Goal: Transaction & Acquisition: Purchase product/service

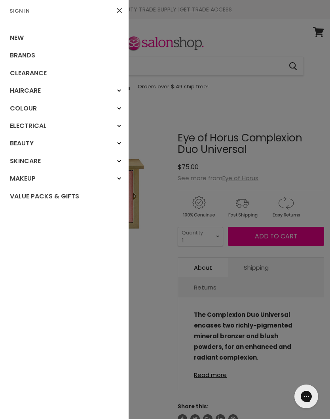
click at [13, 55] on link "Brands" at bounding box center [64, 55] width 129 height 17
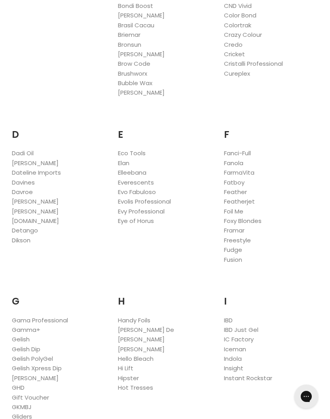
click at [126, 217] on link "Eye of Horus" at bounding box center [136, 221] width 36 height 8
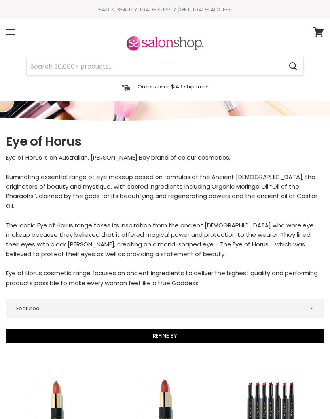
select select "manual"
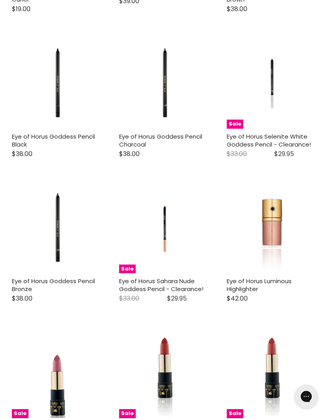
scroll to position [1337, 0]
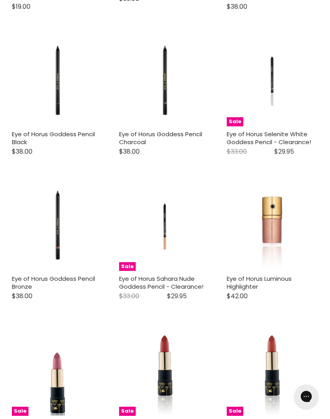
click at [243, 274] on link "Eye of Horus Luminous Highlighter" at bounding box center [259, 282] width 65 height 16
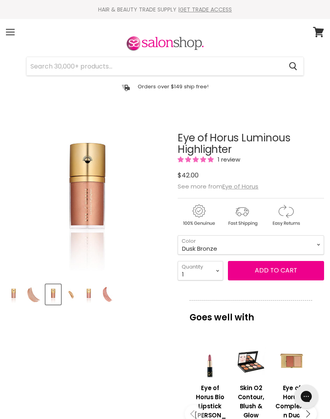
click at [270, 243] on select "Solar Quartz Dusk Bronze" at bounding box center [251, 244] width 146 height 19
click at [273, 236] on select "Solar Quartz Dusk Bronze" at bounding box center [251, 244] width 146 height 19
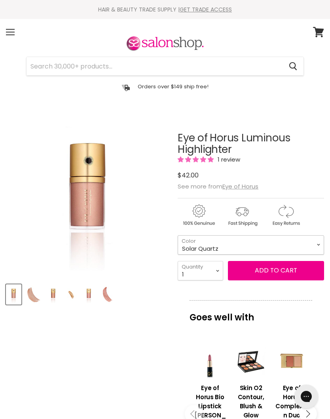
click at [266, 247] on select "Solar Quartz Dusk Bronze" at bounding box center [251, 244] width 146 height 19
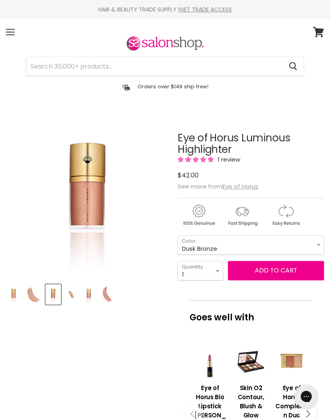
click at [82, 194] on img "Eye of Horus Luminous Highlighter image. Click or Scroll to Zoom." at bounding box center [67, 194] width 123 height 164
click at [94, 293] on img "Product thumbnails" at bounding box center [89, 294] width 14 height 19
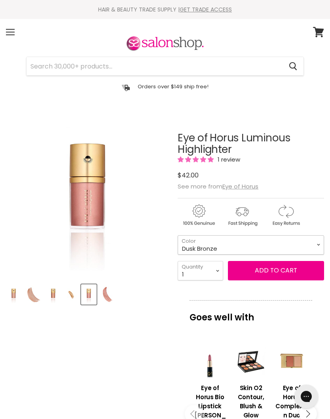
click at [269, 251] on select "Solar Quartz Dusk Bronze" at bounding box center [251, 244] width 146 height 19
select select "Solar Quartz"
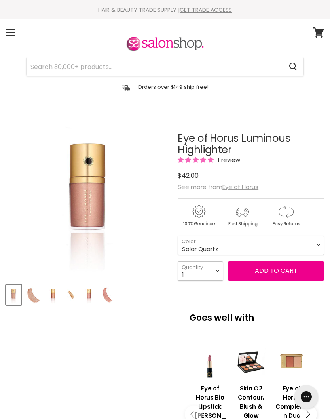
click at [190, 274] on select "1 2 3 4 5 6 7 8 9 10+" at bounding box center [201, 270] width 46 height 19
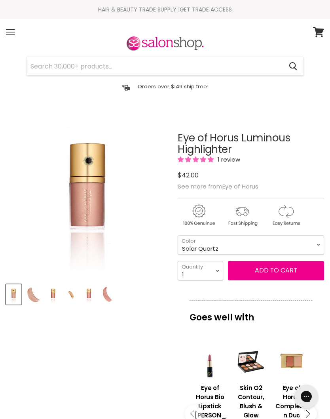
select select "2"
type input "2"
click at [281, 272] on button "Add to cart" at bounding box center [276, 270] width 96 height 19
click at [282, 275] on button "Add to cart" at bounding box center [276, 270] width 96 height 19
click at [60, 338] on article "Click or scroll to zoom Tap or pinch to zoom Click or scroll to zoom" at bounding box center [165, 391] width 318 height 558
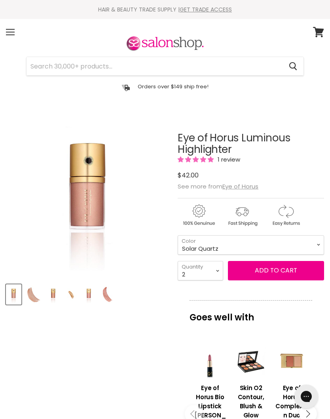
click at [12, 34] on div "Menu" at bounding box center [10, 32] width 17 height 18
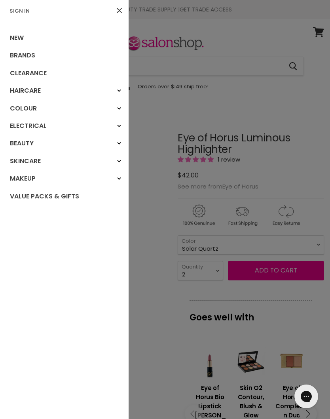
click at [18, 72] on link "Clearance" at bounding box center [64, 73] width 129 height 17
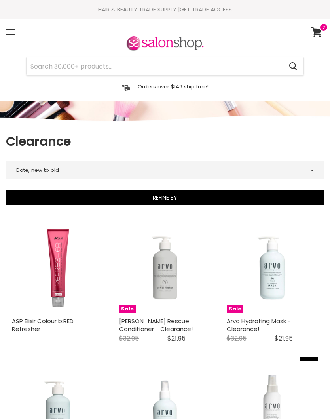
select select "created-descending"
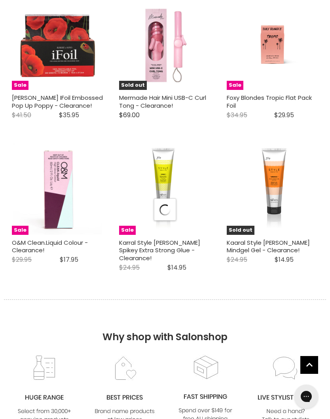
select select "created-descending"
